Goal: Find specific page/section: Locate item on page

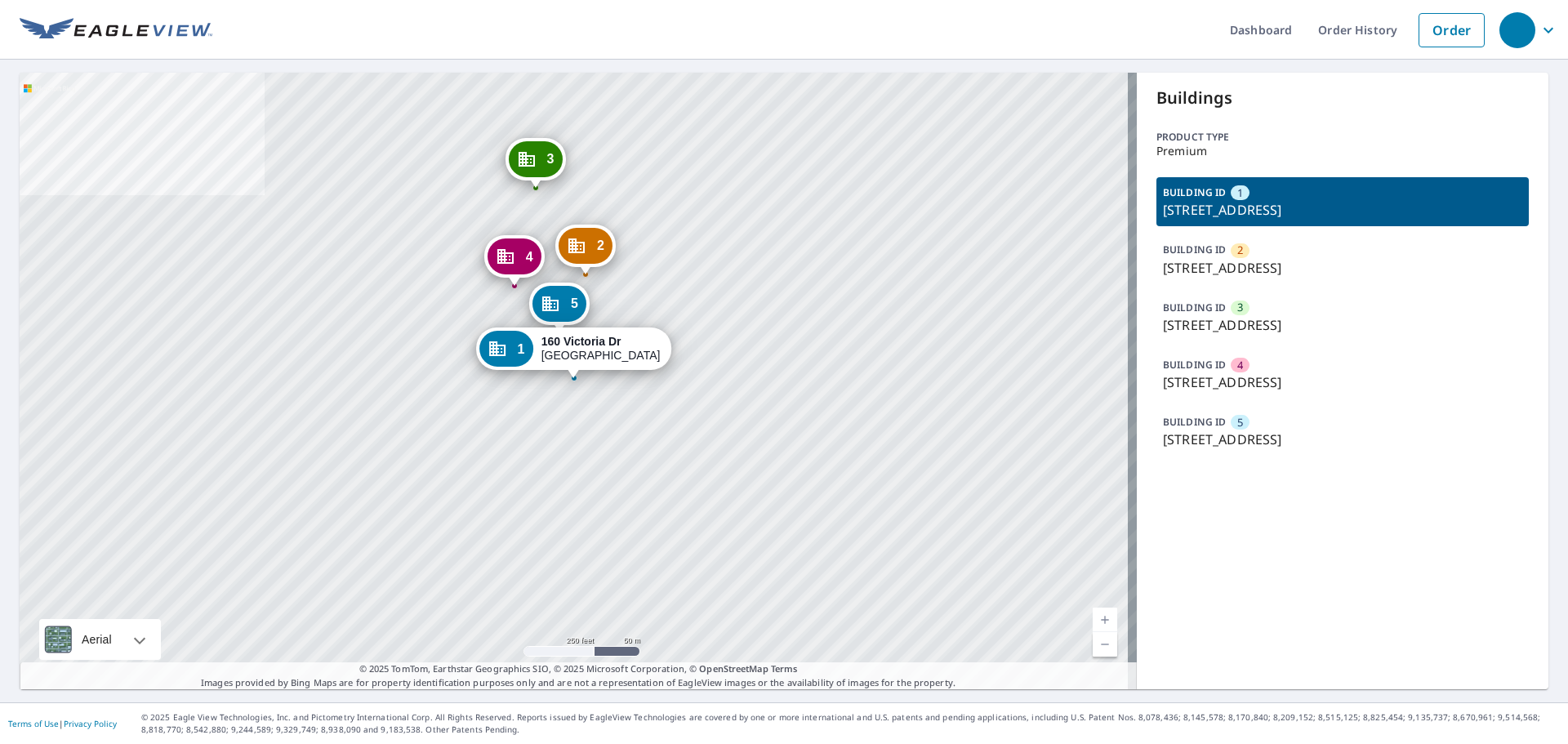
click at [1262, 368] on div "BUILDING ID 4 459 Victoria Dr, Bridgewater, NJ, 08807" at bounding box center [1342, 373] width 373 height 49
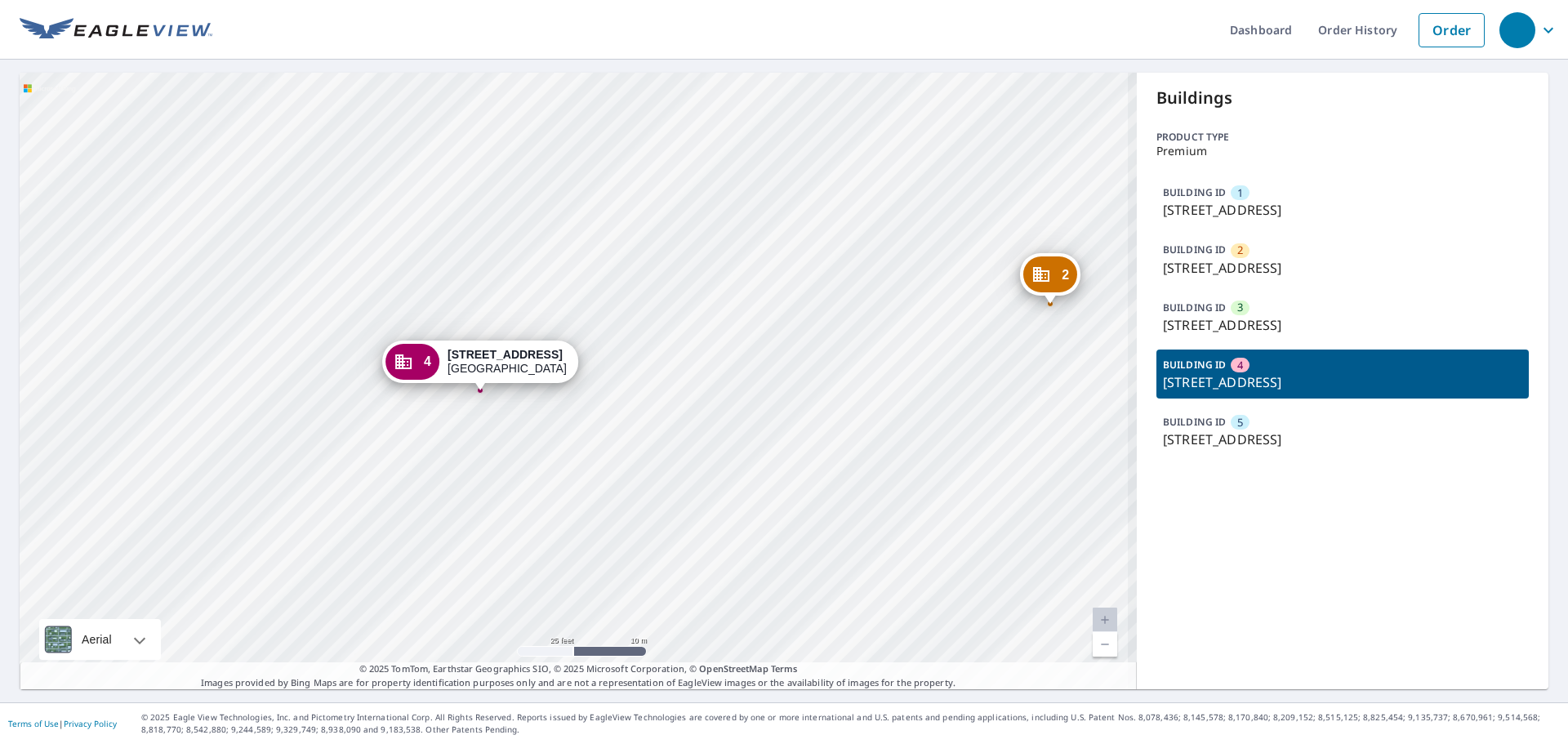
drag, startPoint x: 594, startPoint y: 365, endPoint x: 633, endPoint y: 303, distance: 73.2
click at [633, 303] on div "1 160 Victoria Dr Bridgewater, NJ 08807 2 258 Victoria Dr Bridgewater, NJ 08807…" at bounding box center [578, 381] width 1118 height 616
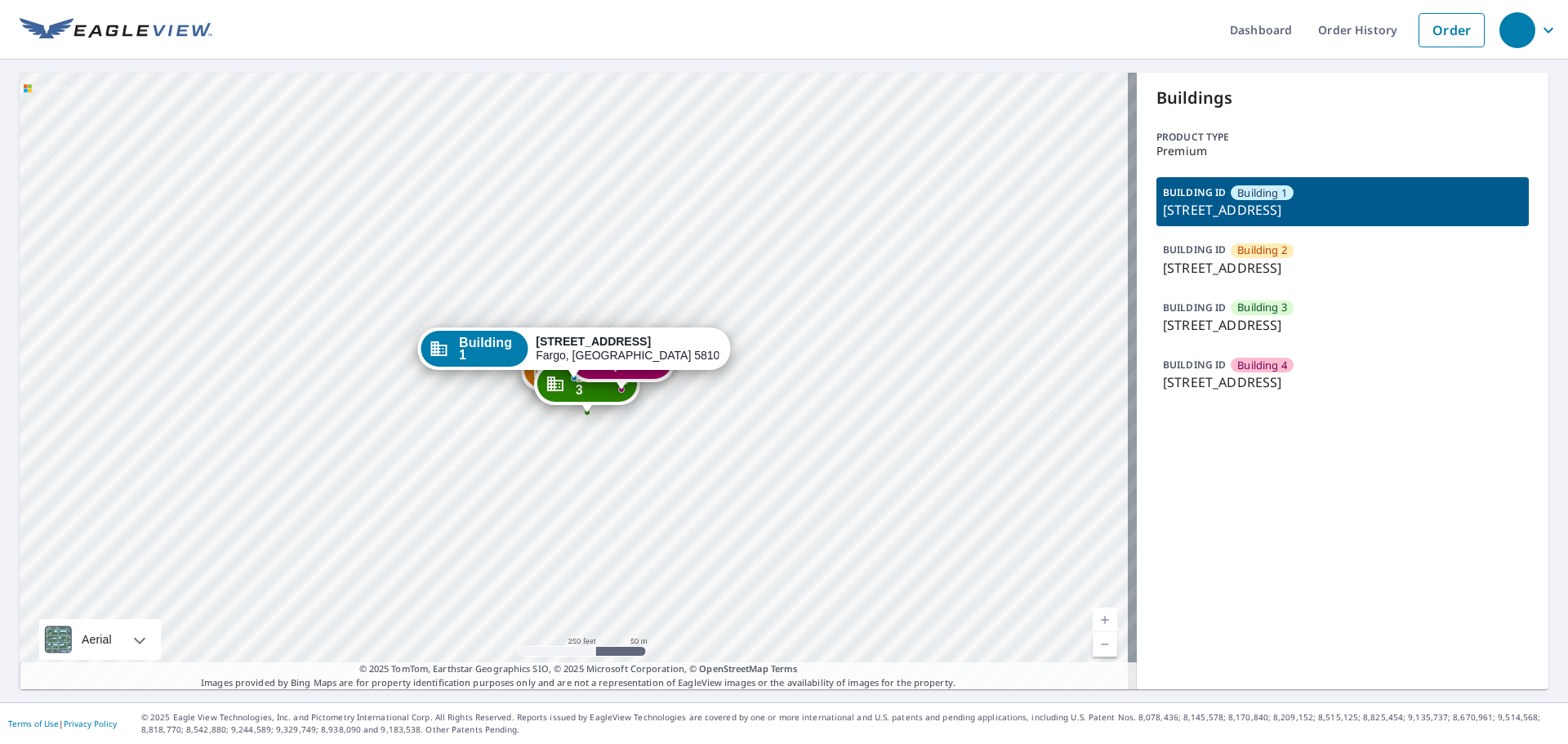
click at [1254, 201] on p "3060 33rd St S, Fargo, ND, 58103" at bounding box center [1342, 210] width 359 height 20
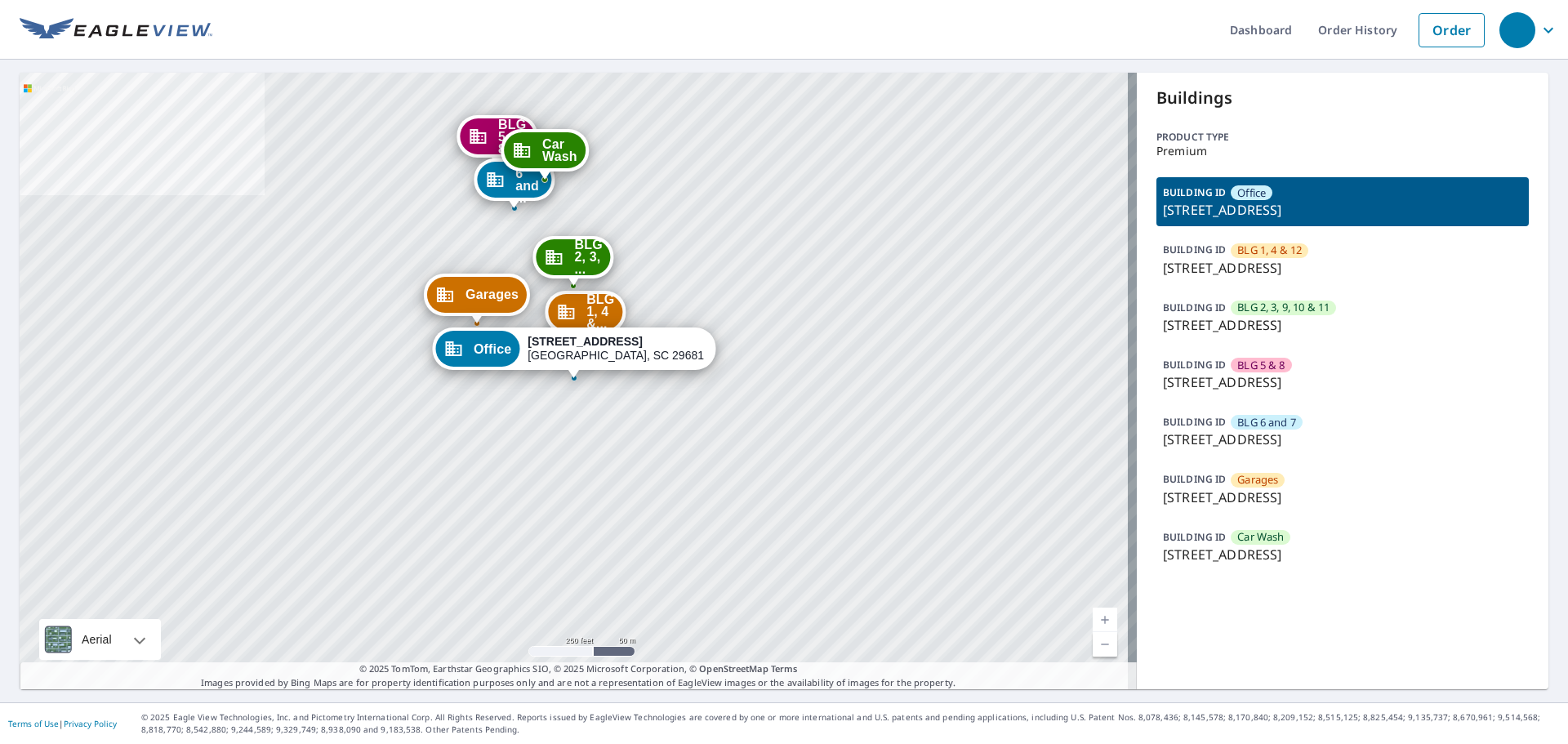
click at [1306, 491] on p "535 Brookwood Point Pl, Simpsonville, SC, 29681" at bounding box center [1342, 498] width 359 height 20
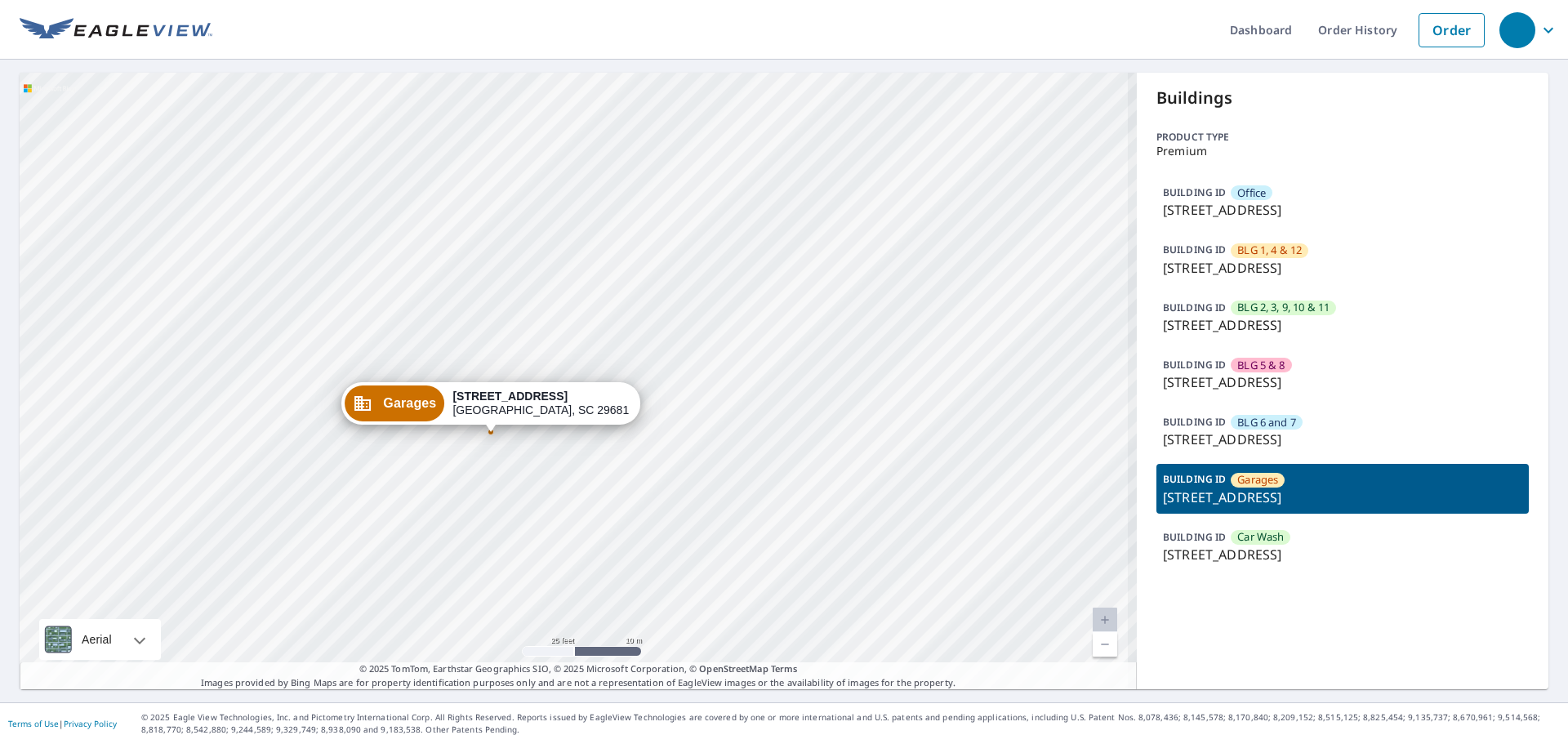
drag, startPoint x: 602, startPoint y: 407, endPoint x: 607, endPoint y: 400, distance: 8.6
click at [607, 400] on div "535 Brookwood Point Pl Simpsonville, SC 29681" at bounding box center [540, 403] width 177 height 27
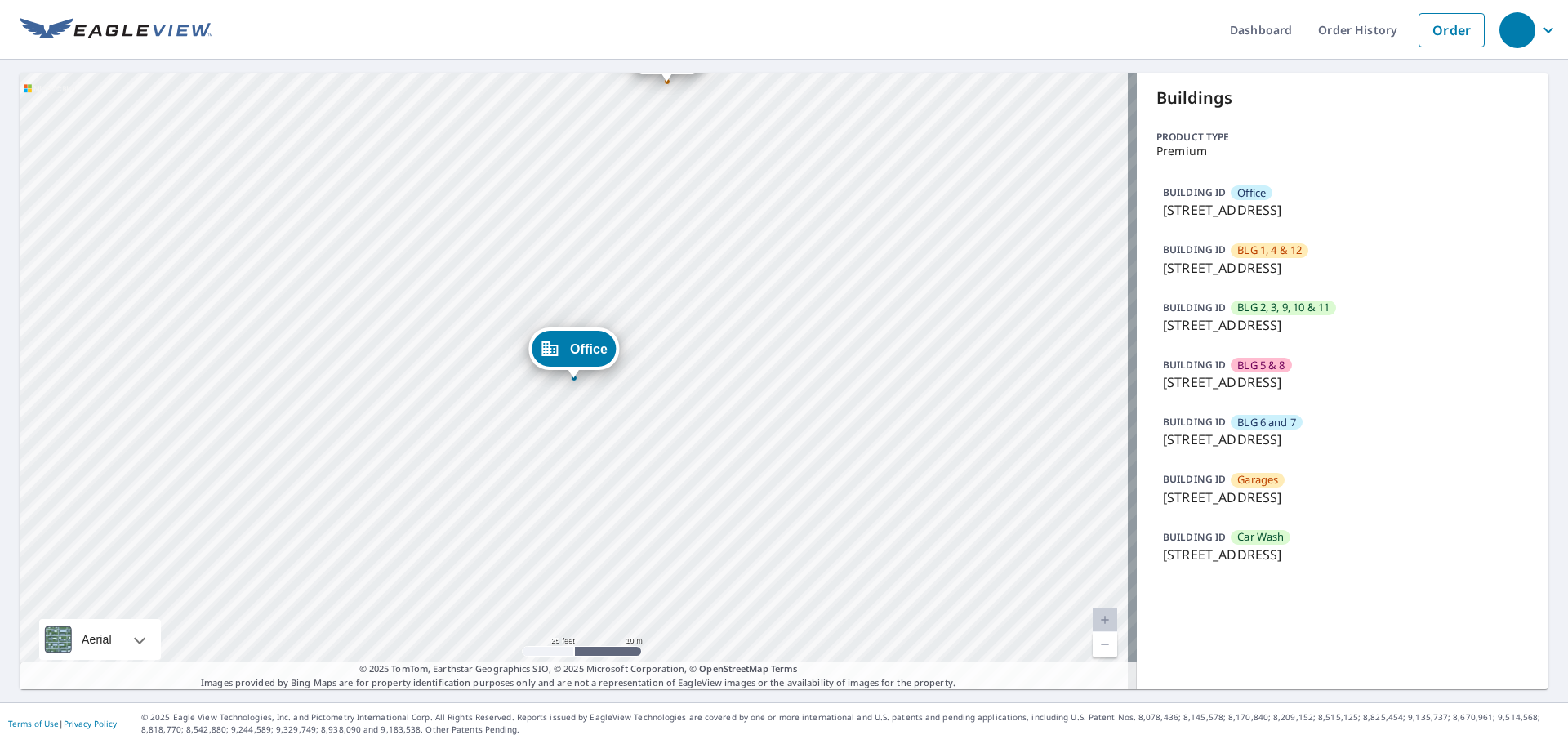
click at [1276, 498] on p "535 Brookwood Point Pl, Simpsonville, SC, 29681" at bounding box center [1342, 498] width 359 height 20
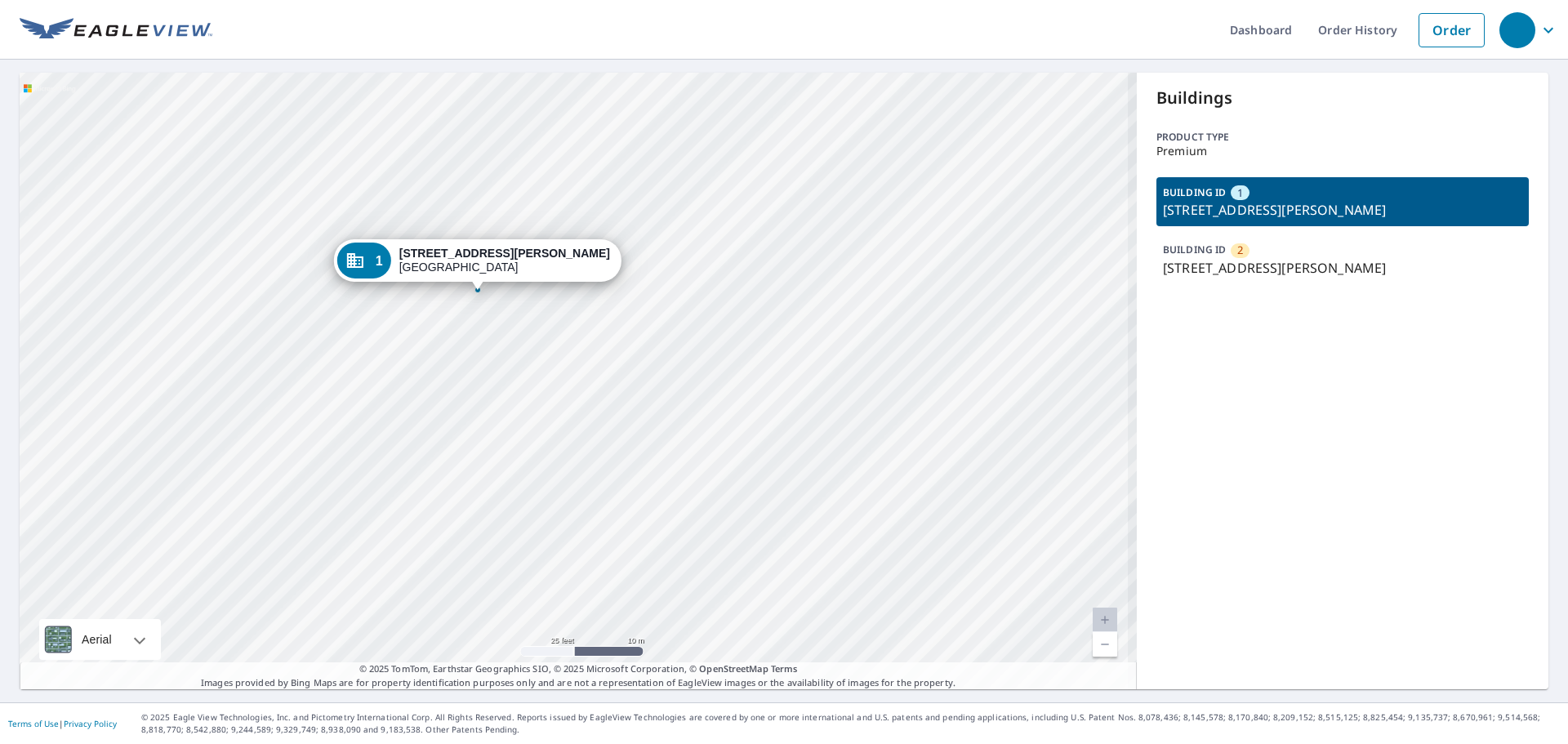
drag, startPoint x: 548, startPoint y: 346, endPoint x: 572, endPoint y: 285, distance: 65.6
click at [572, 285] on div "1 18000 San Ramon Valley Blvd San Ramon, CA 94583" at bounding box center [478, 264] width 287 height 51
